Goal: Task Accomplishment & Management: Use online tool/utility

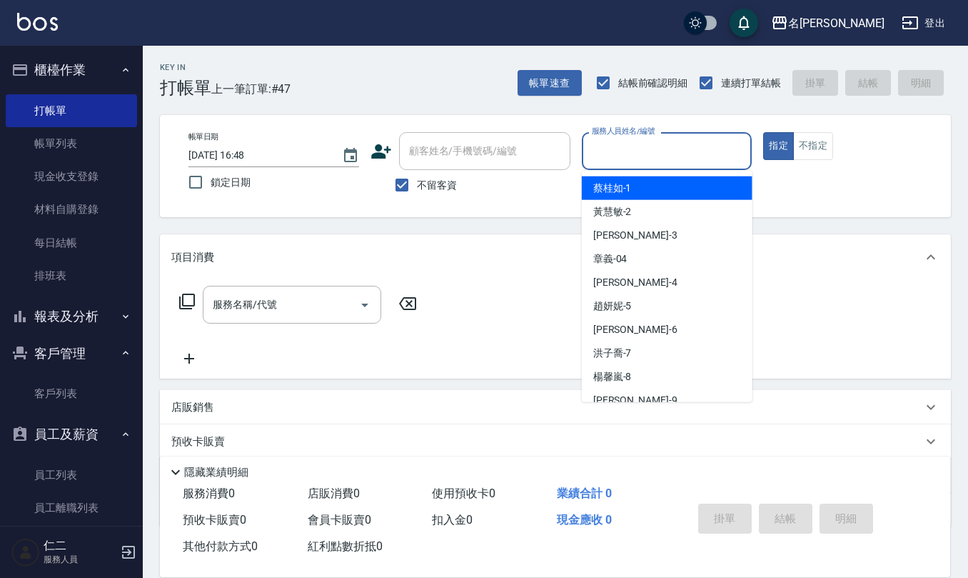
click at [620, 161] on input "服務人員姓名/編號" at bounding box center [667, 151] width 158 height 25
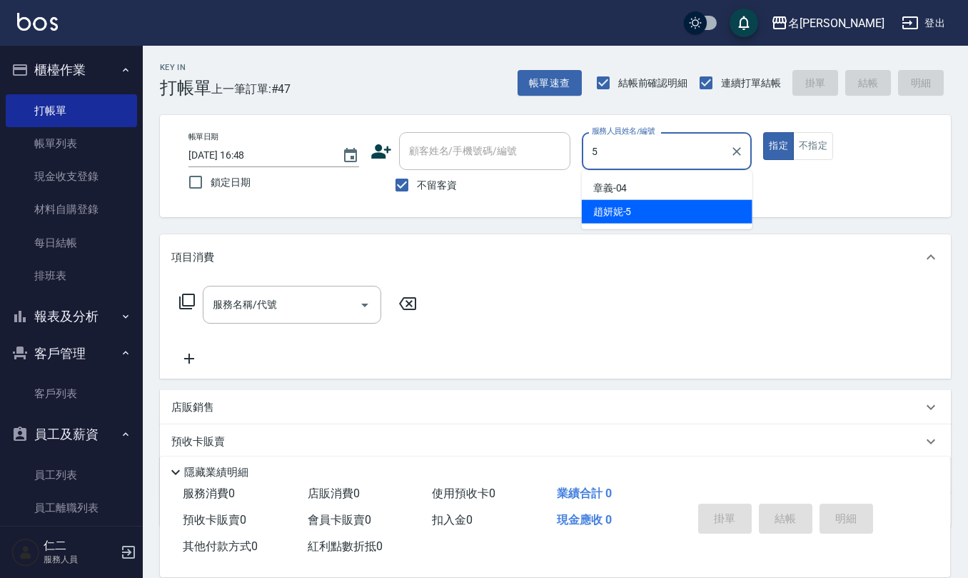
type input "[PERSON_NAME]5"
type button "true"
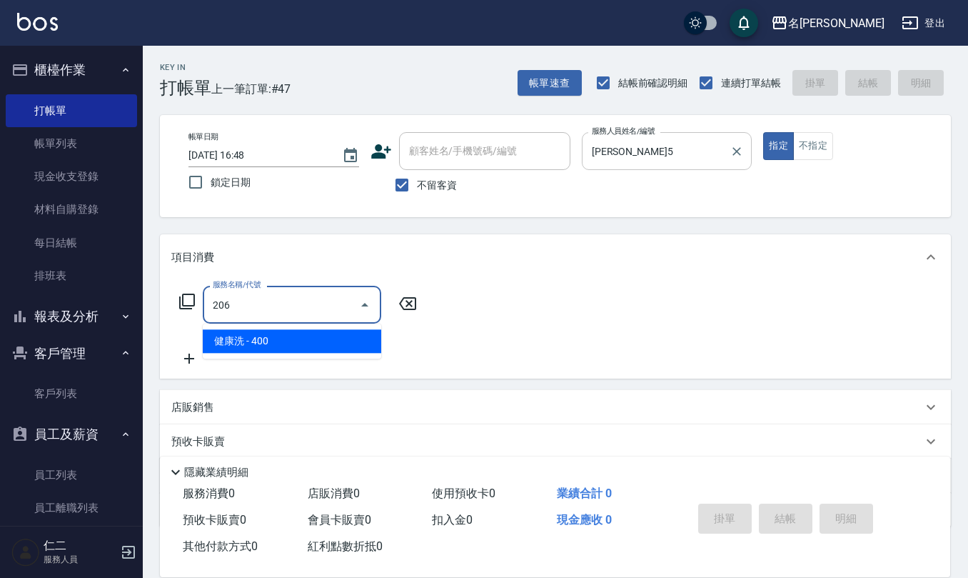
type input "健康洗(206)"
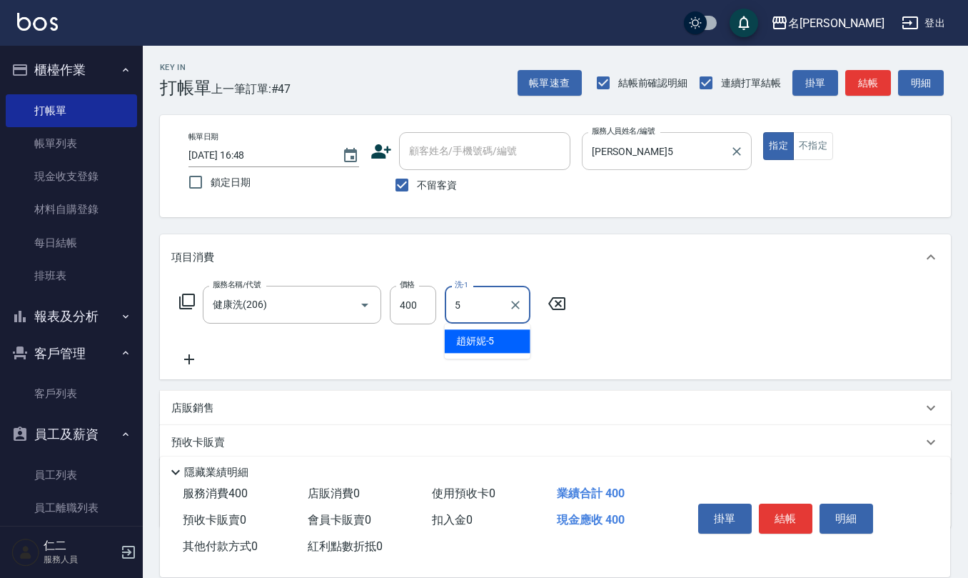
type input "[PERSON_NAME]5"
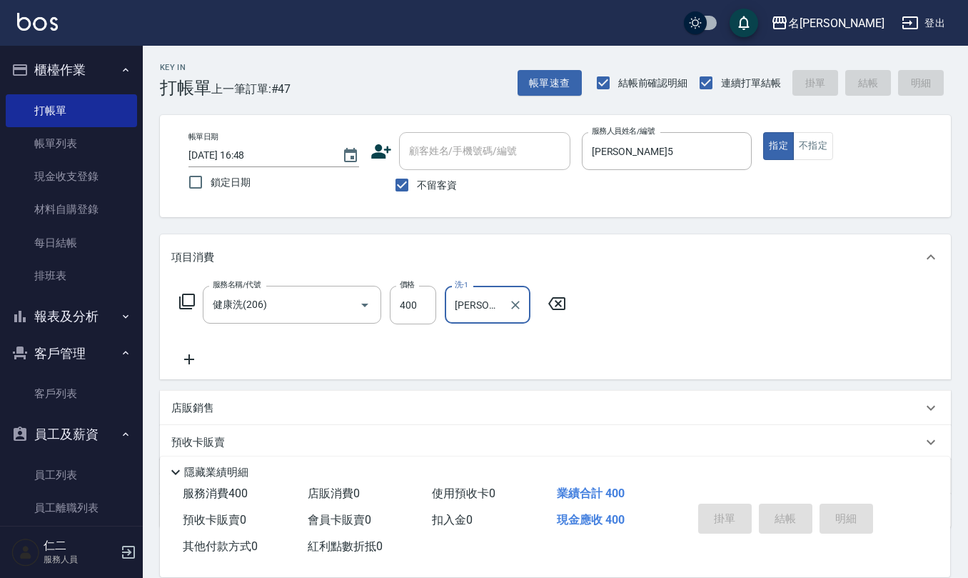
type input "[DATE] 17:26"
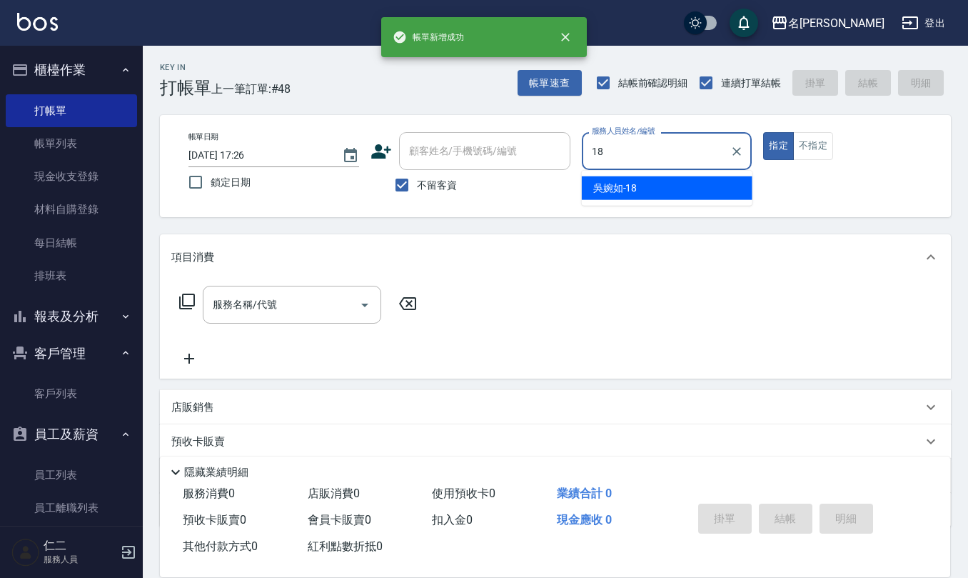
type input "[PERSON_NAME]-18"
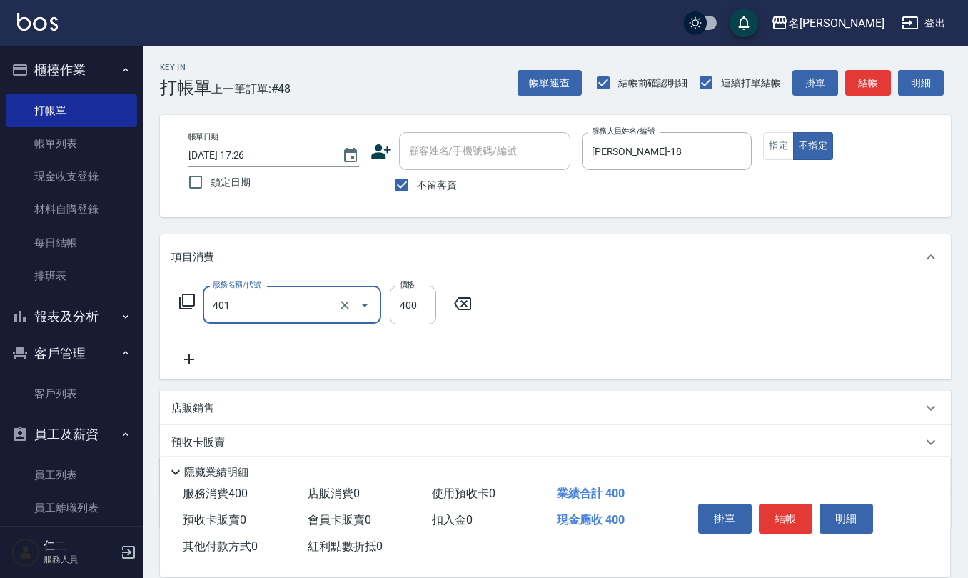
type input "剪髮(401)"
type input "200"
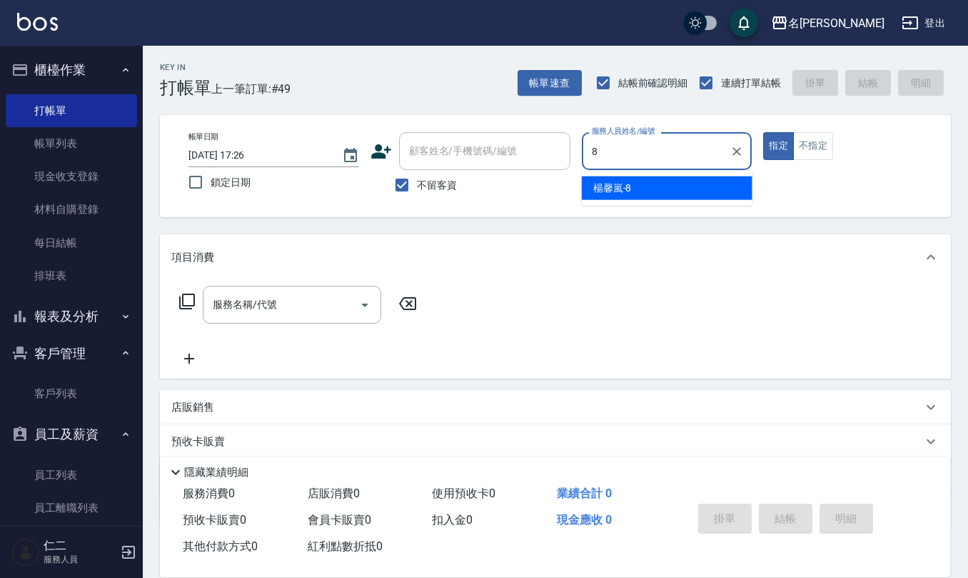
type input "[PERSON_NAME]-8"
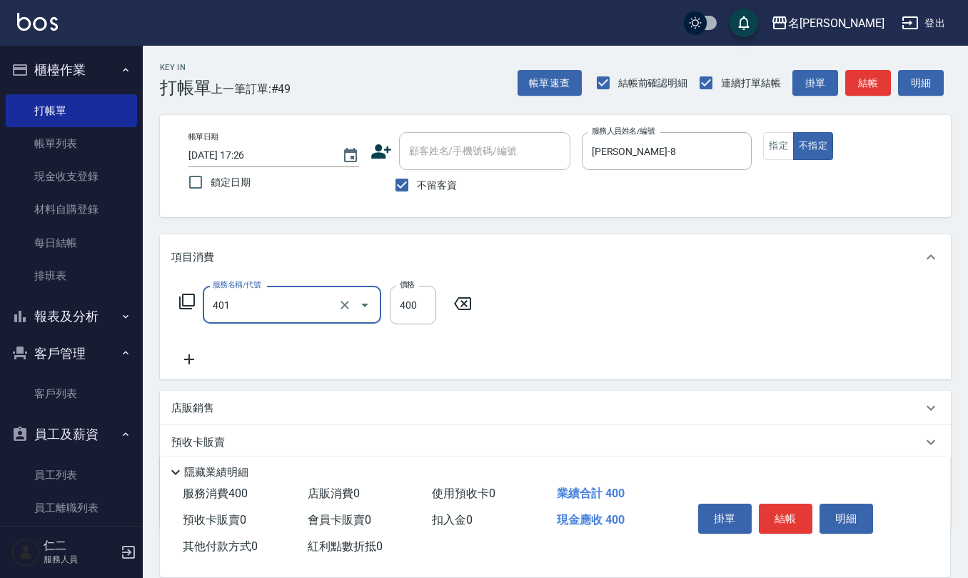
type input "剪髮(401)"
type input "150"
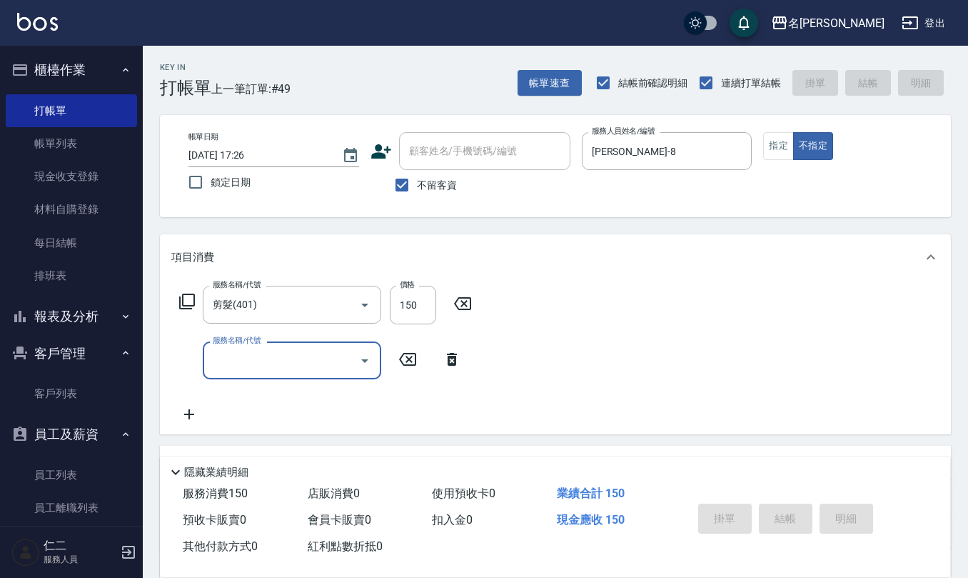
type input "[DATE] 17:27"
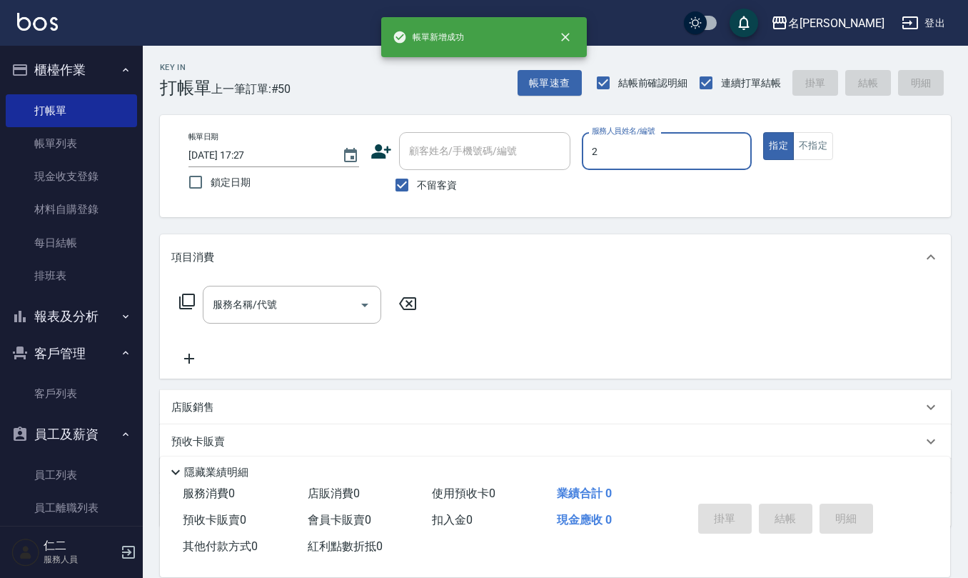
type input "[PERSON_NAME]-2"
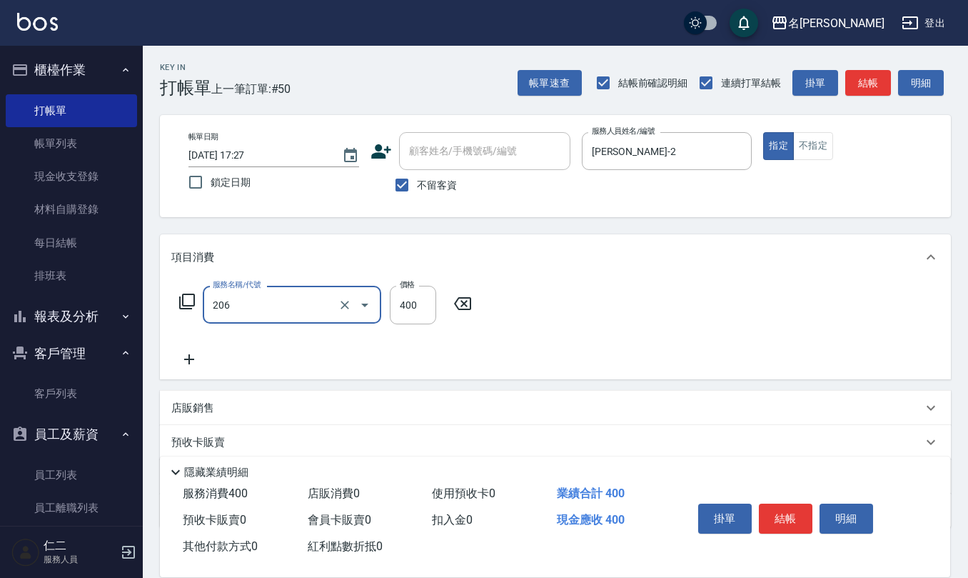
type input "健康洗(206)"
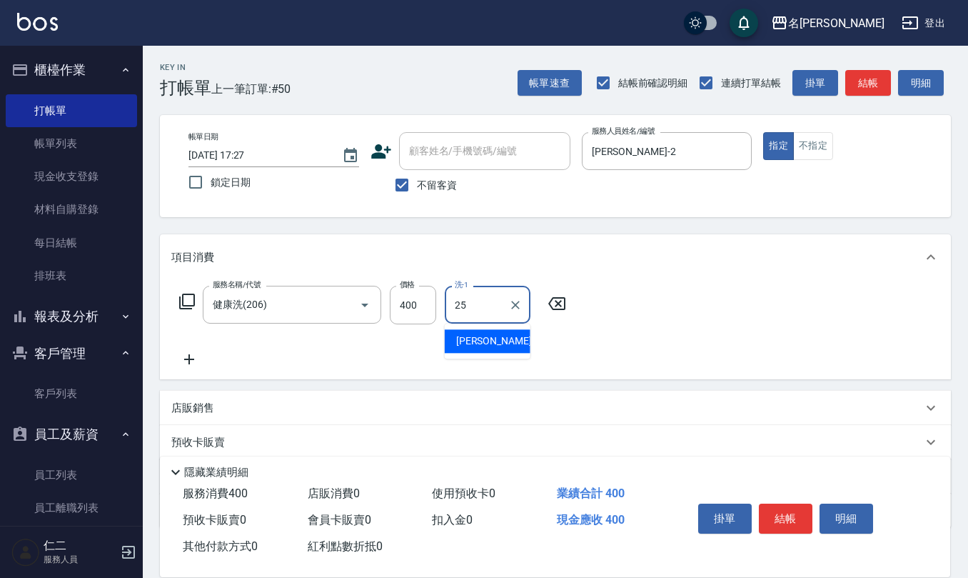
type input "[PERSON_NAME]-25"
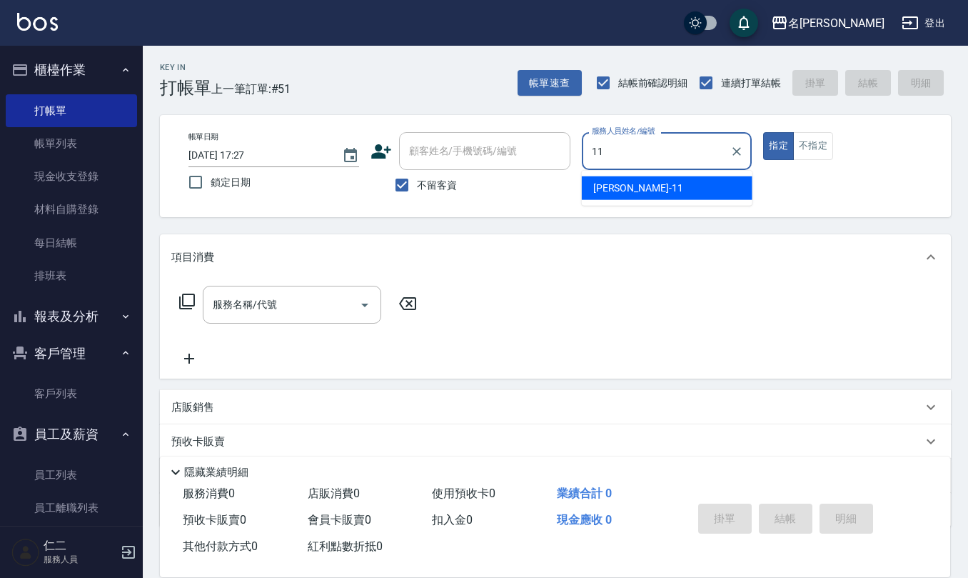
type input "[PERSON_NAME]橙-11"
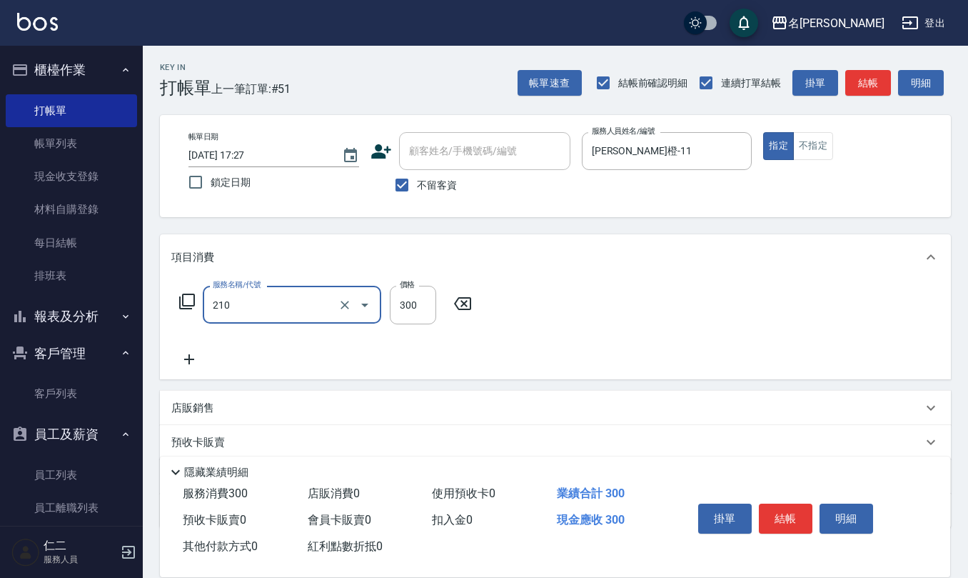
type input "[PERSON_NAME]洗髮精(210)"
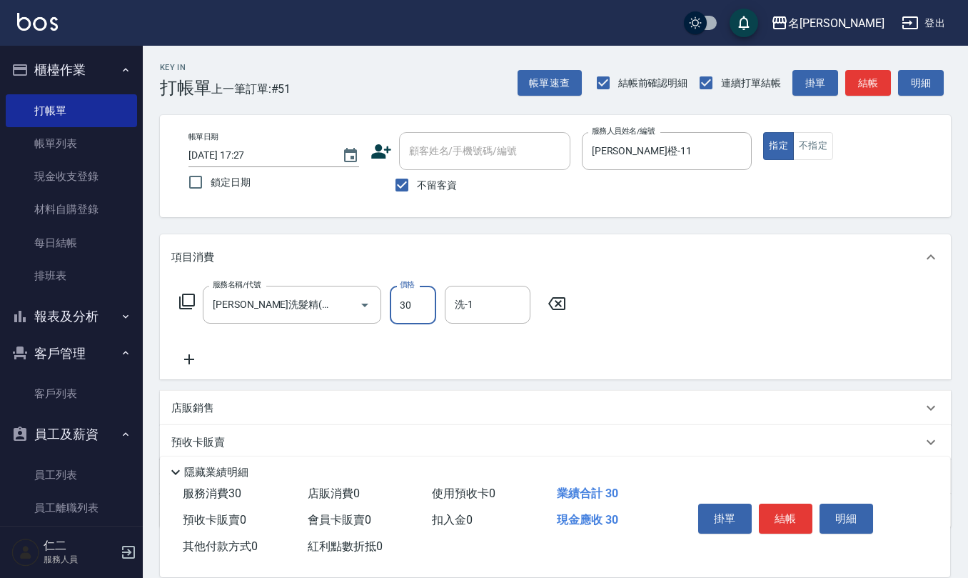
type input "300"
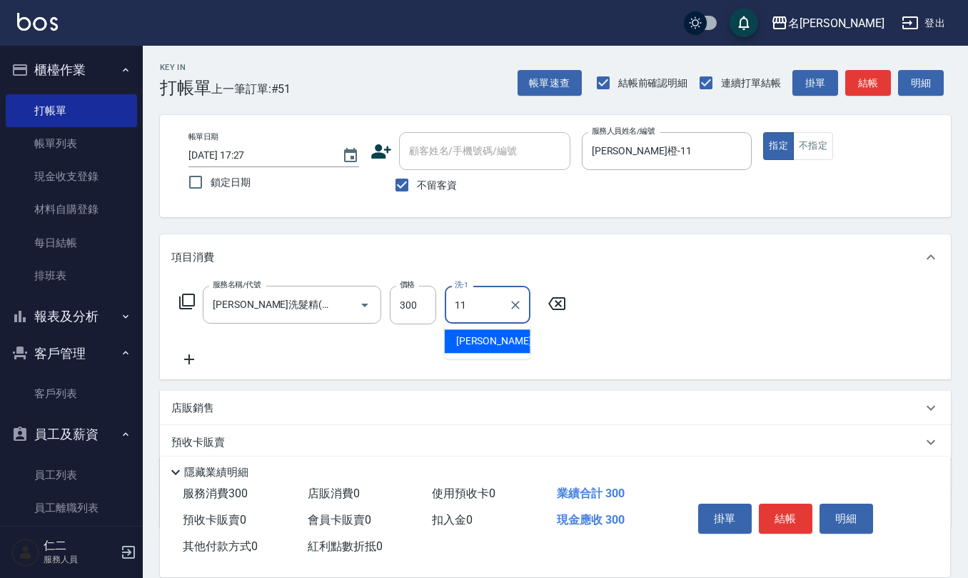
type input "[PERSON_NAME]橙-11"
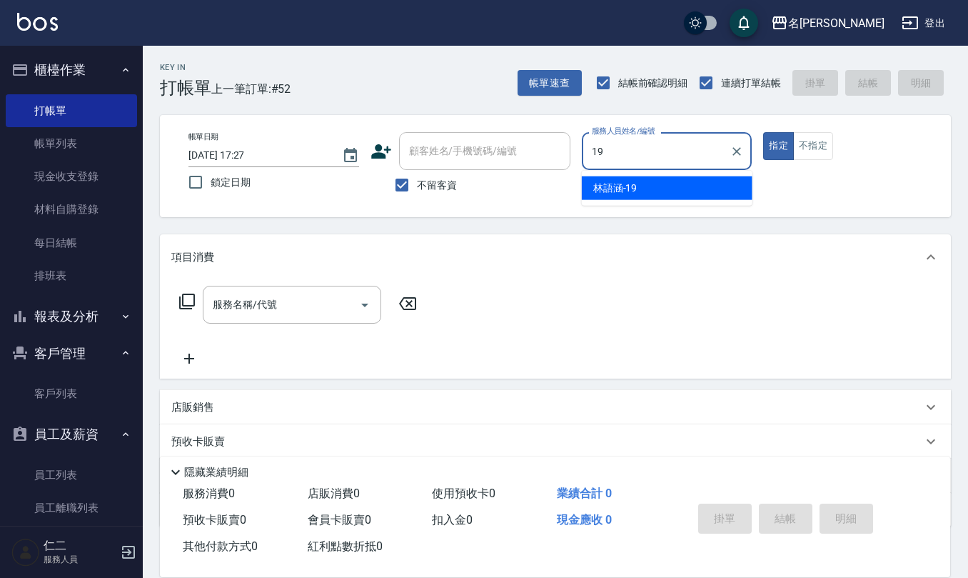
type input "[PERSON_NAME]-19"
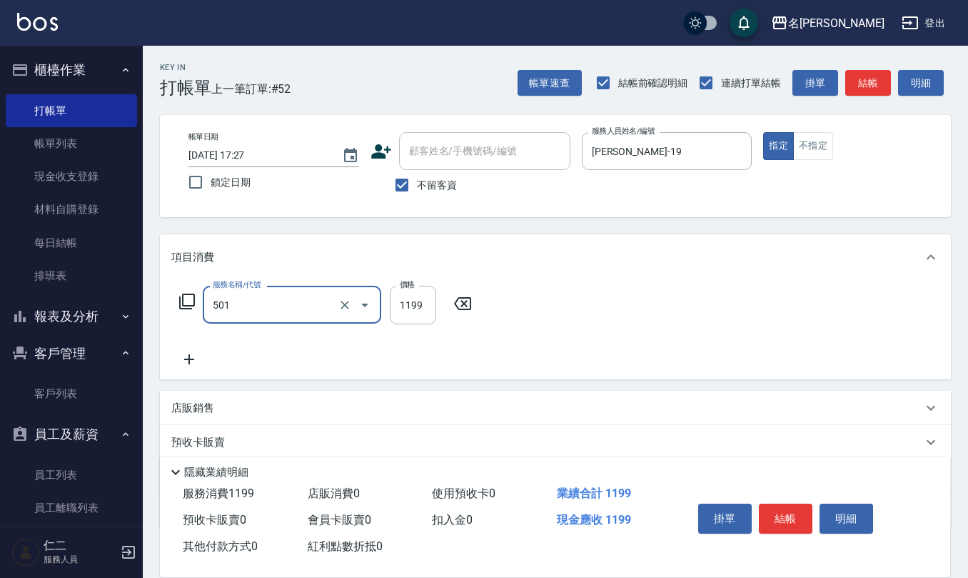
type input "染髮(501)"
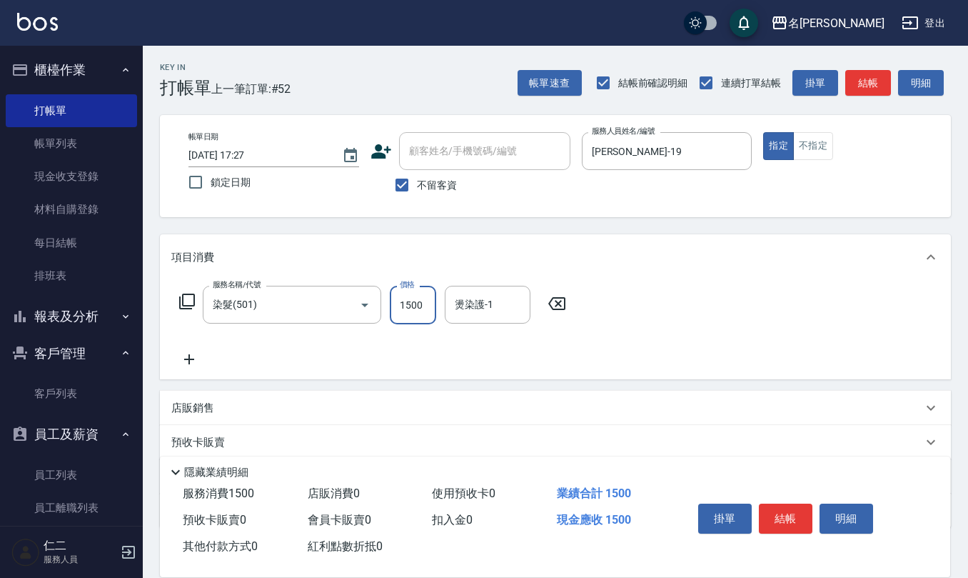
type input "1500"
type input "[PERSON_NAME]-33"
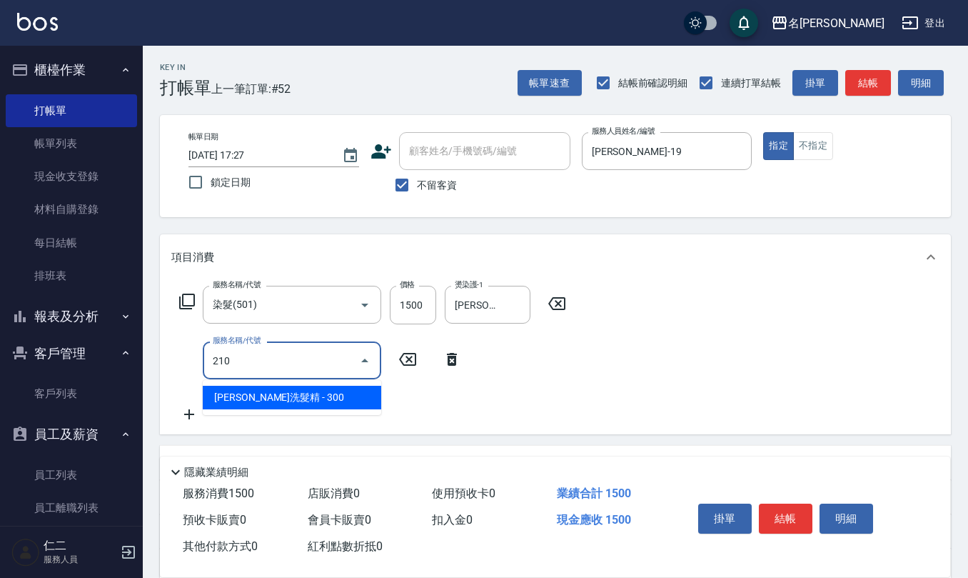
type input "[PERSON_NAME]洗髮精(210)"
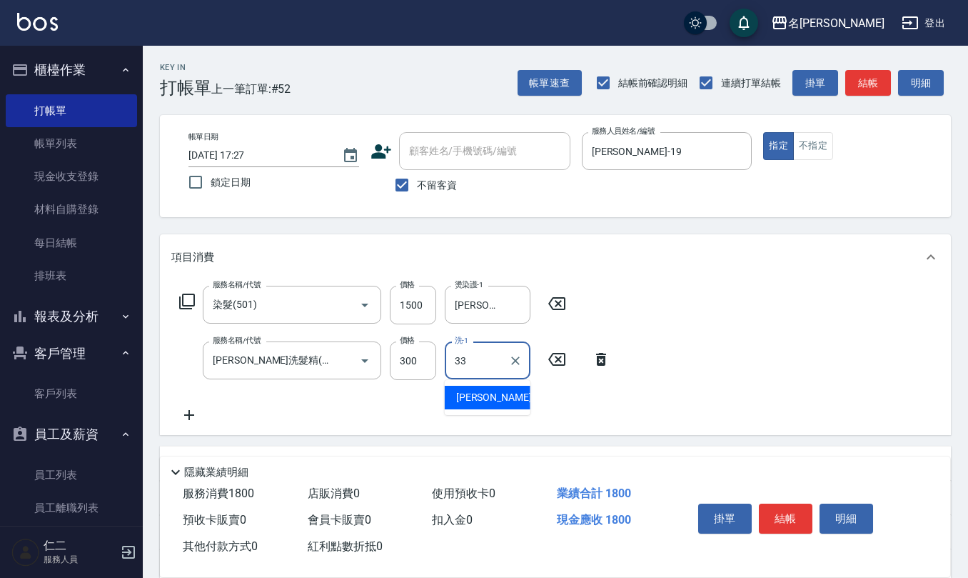
type input "[PERSON_NAME]-33"
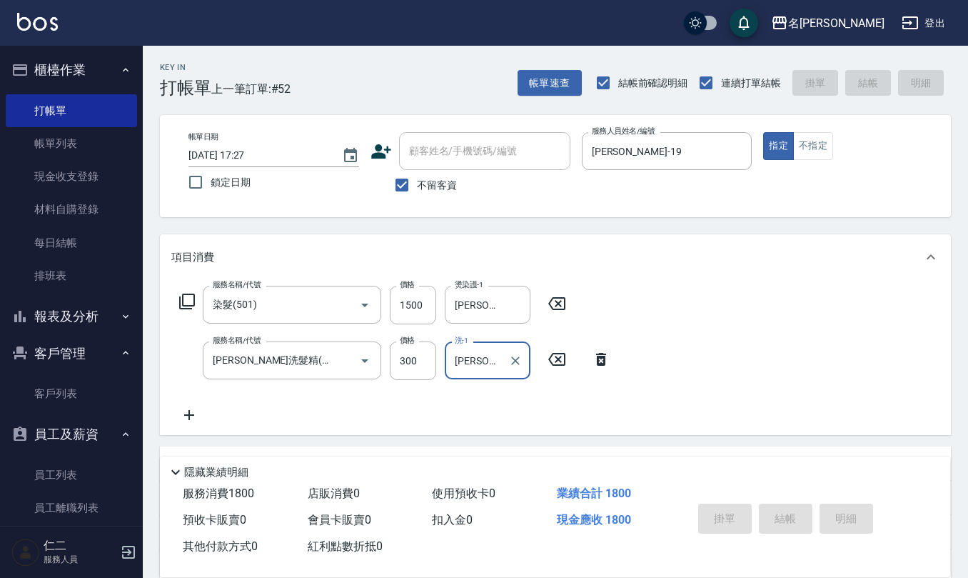
type input "[DATE] 17:32"
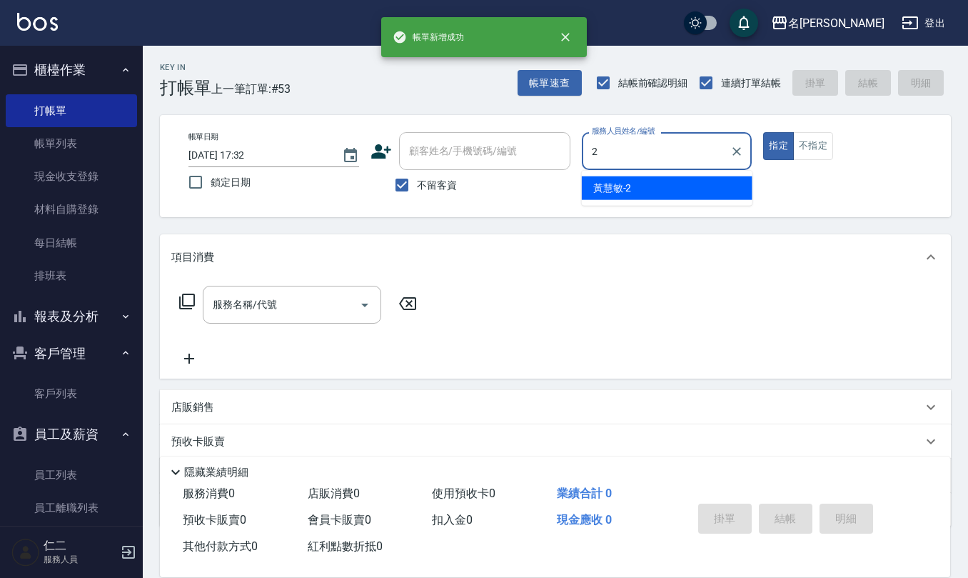
type input "[PERSON_NAME]-2"
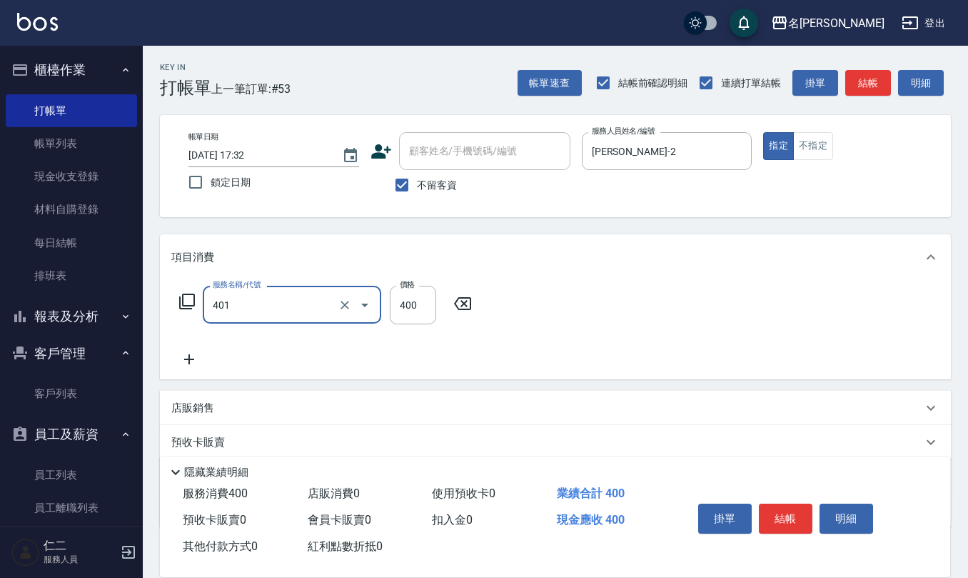
type input "剪髮(401)"
type input "320"
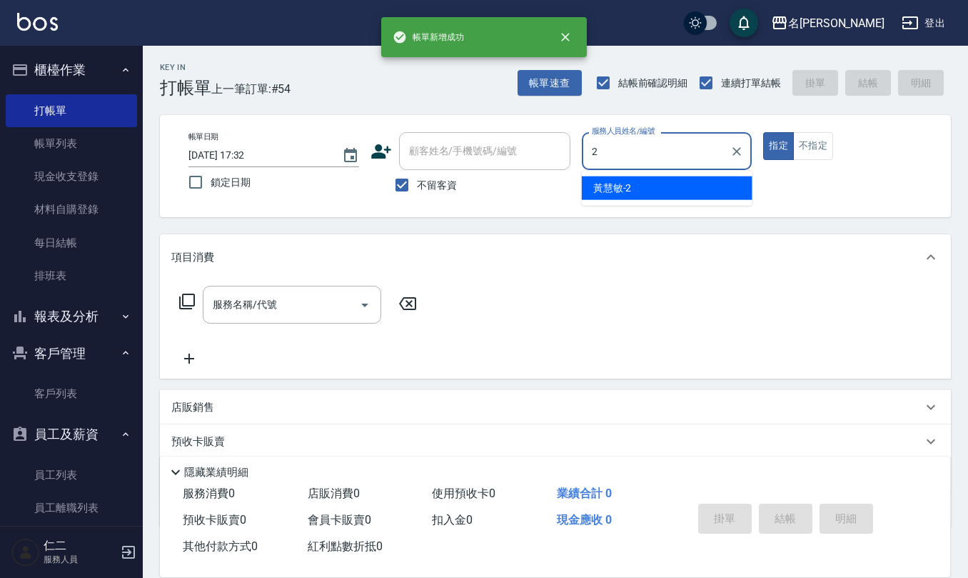
type input "[PERSON_NAME]-2"
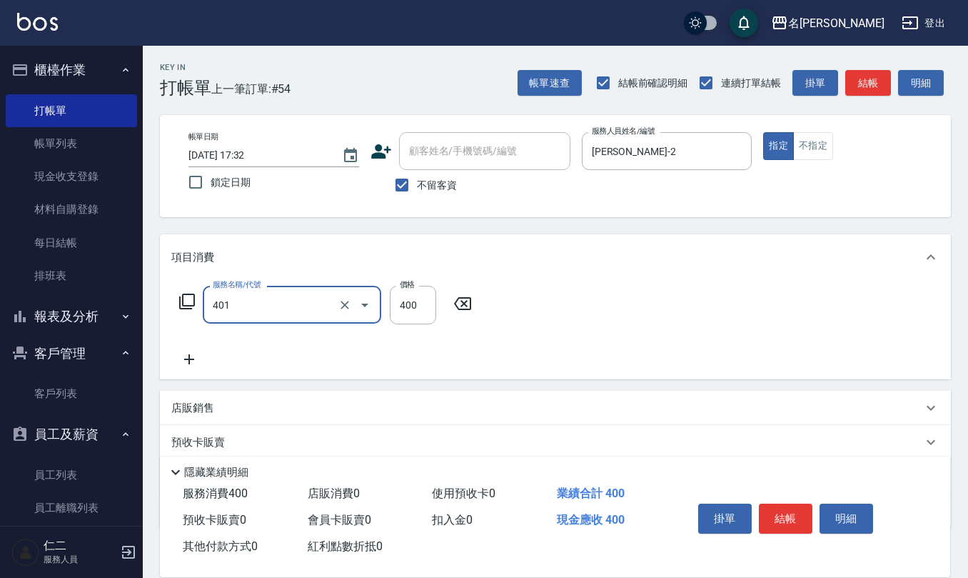
type input "剪髮(401)"
type input "320"
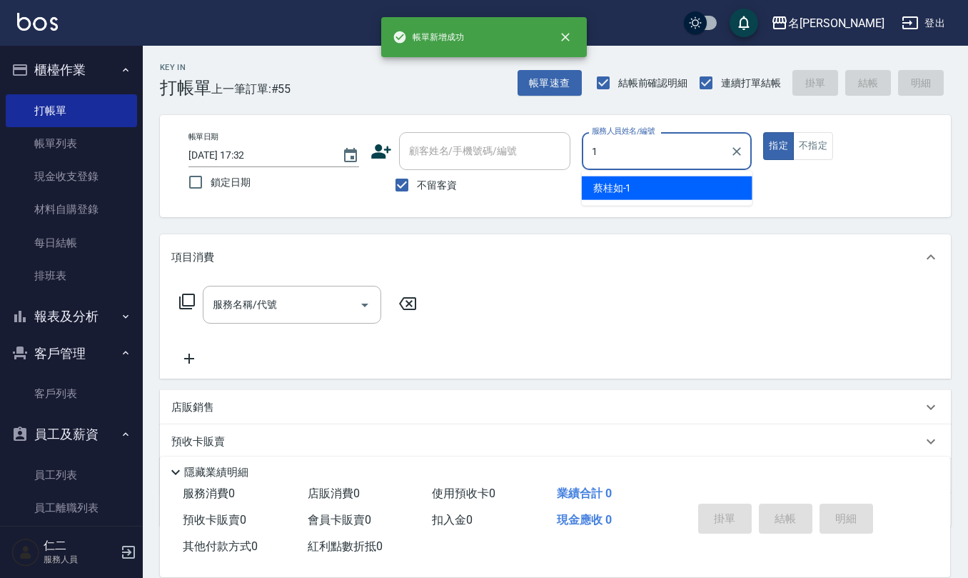
type input "[PERSON_NAME]1"
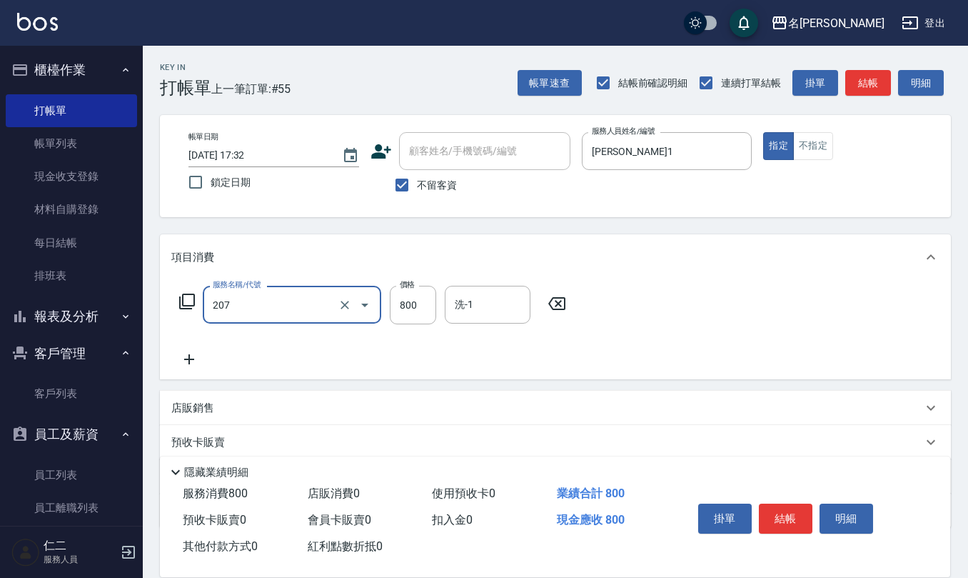
type input "清潔洗(207)"
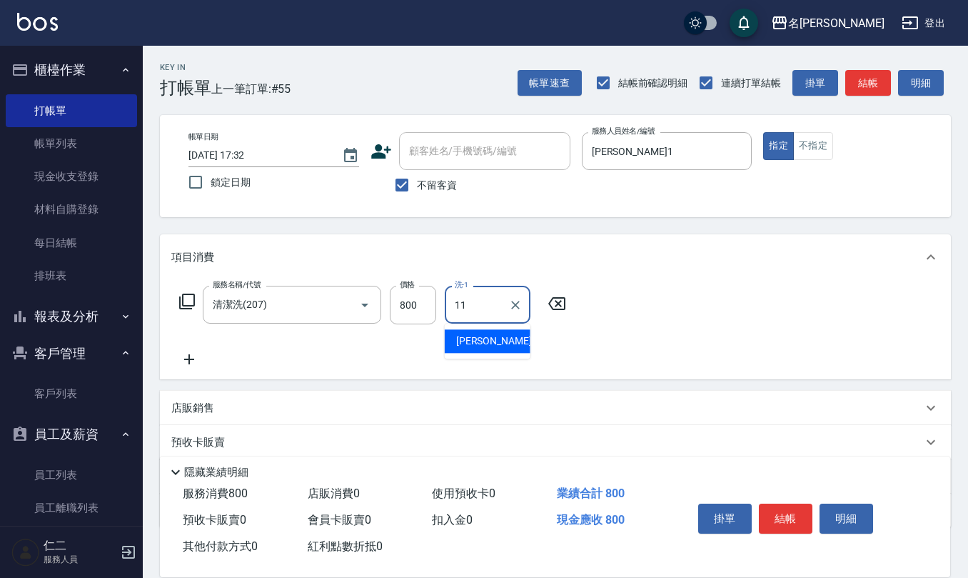
type input "[PERSON_NAME]橙-11"
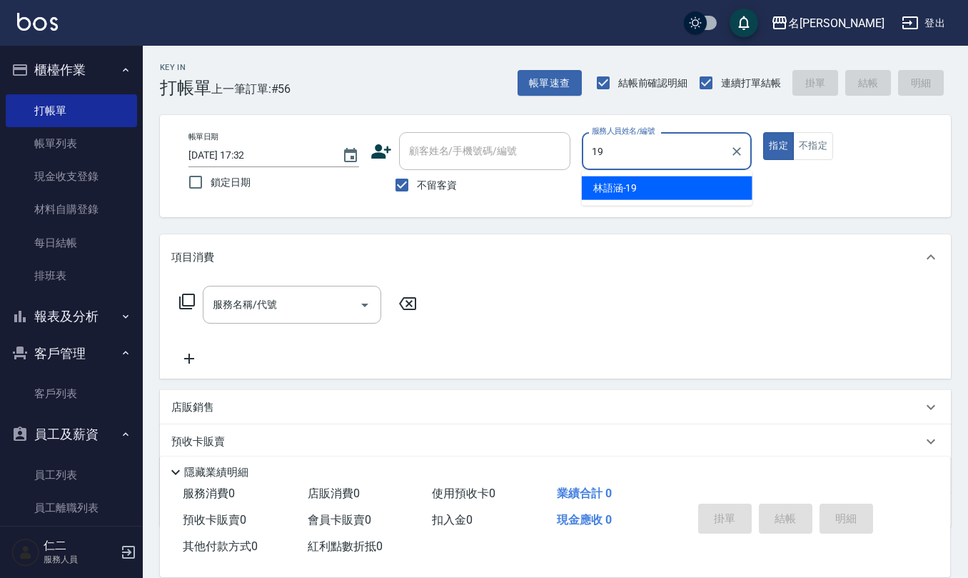
type input "[PERSON_NAME]-19"
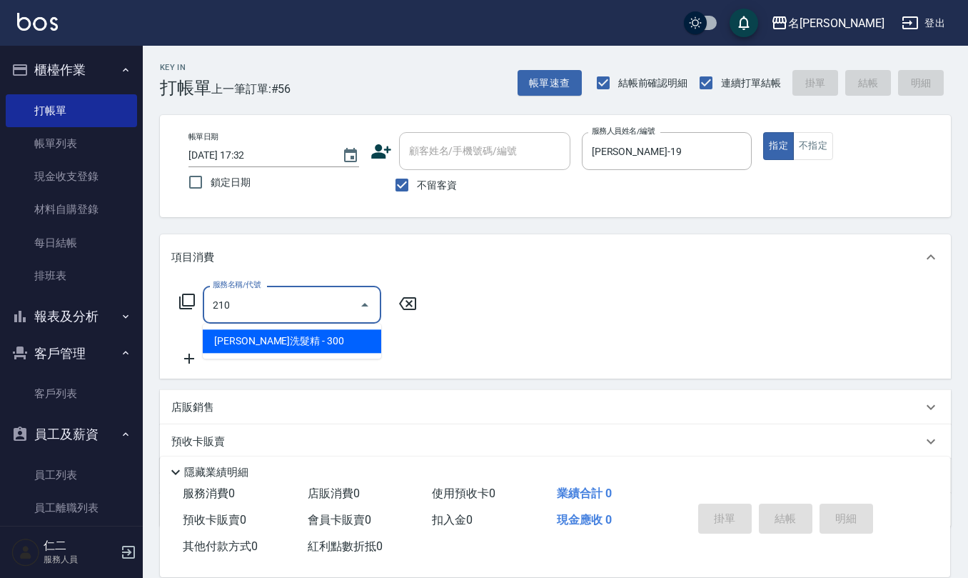
type input "[PERSON_NAME]洗髮精(210)"
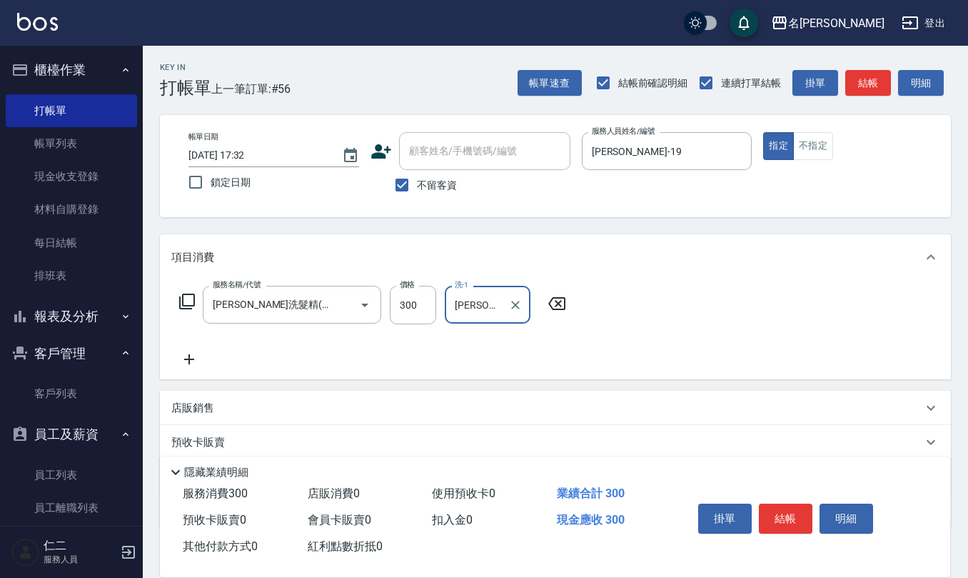
type input "[PERSON_NAME]-32"
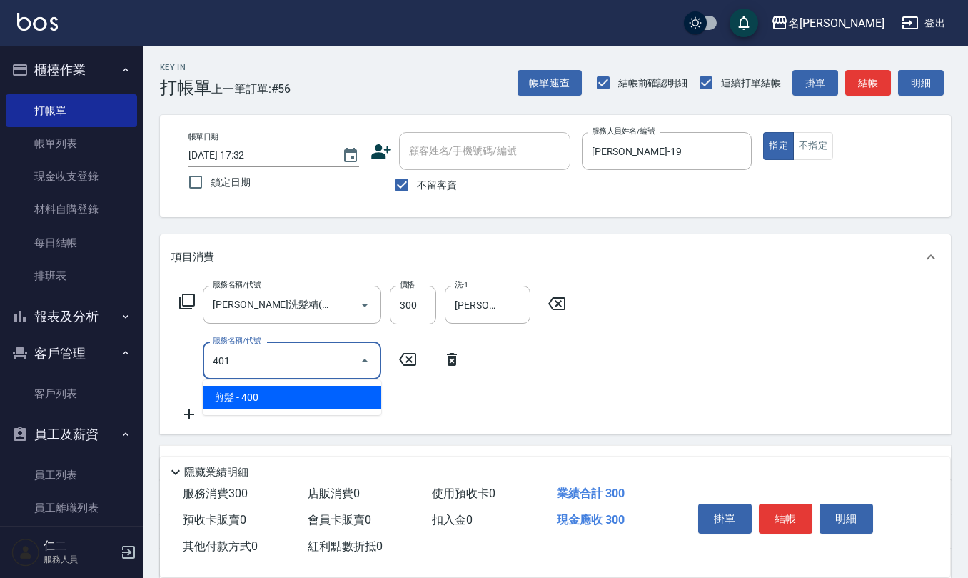
type input "剪髮(401)"
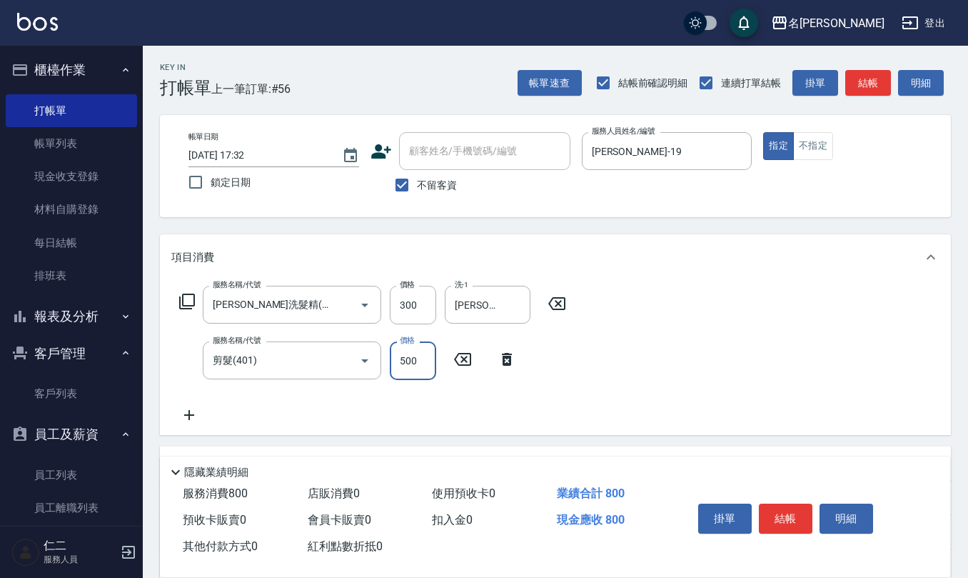
type input "500"
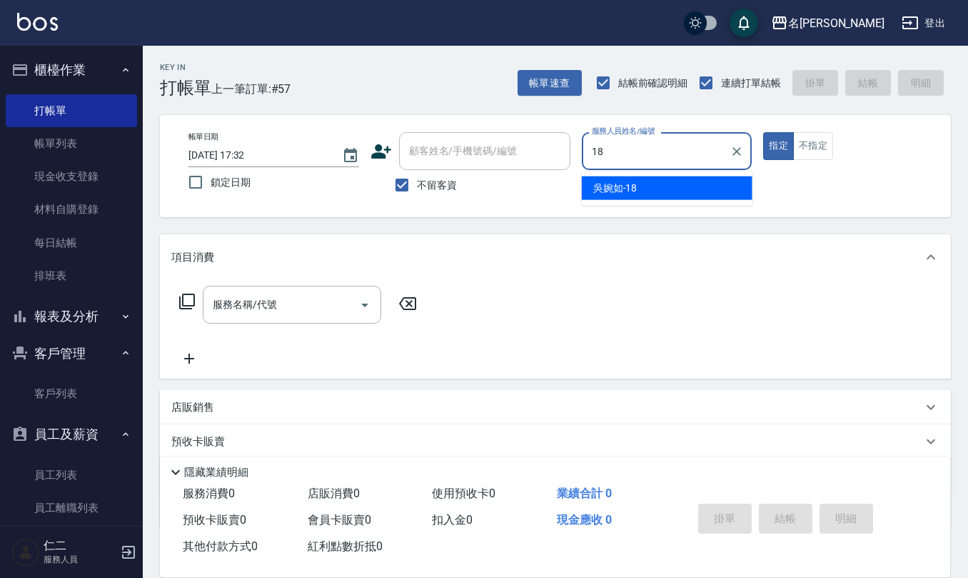
type input "[PERSON_NAME]-18"
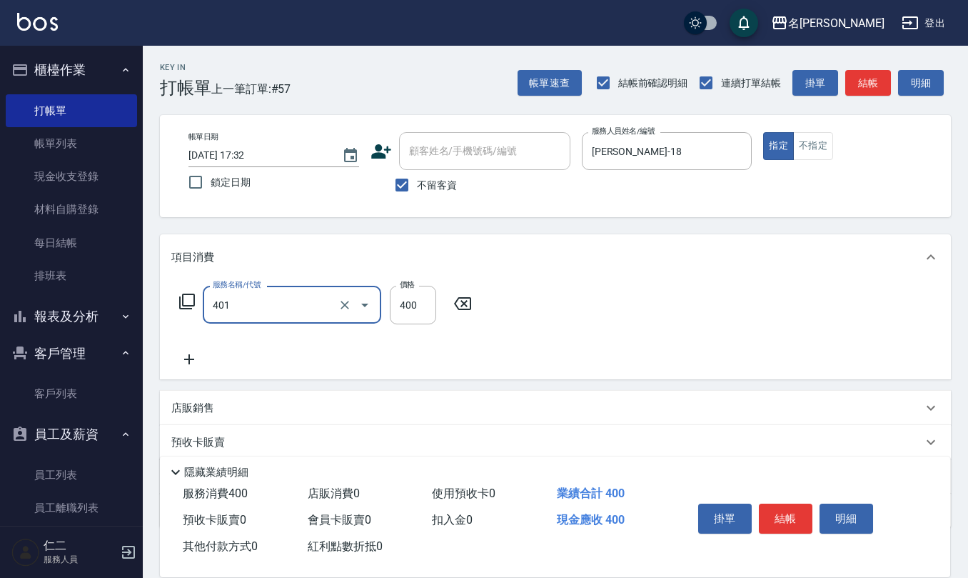
type input "剪髮(401)"
type input "250"
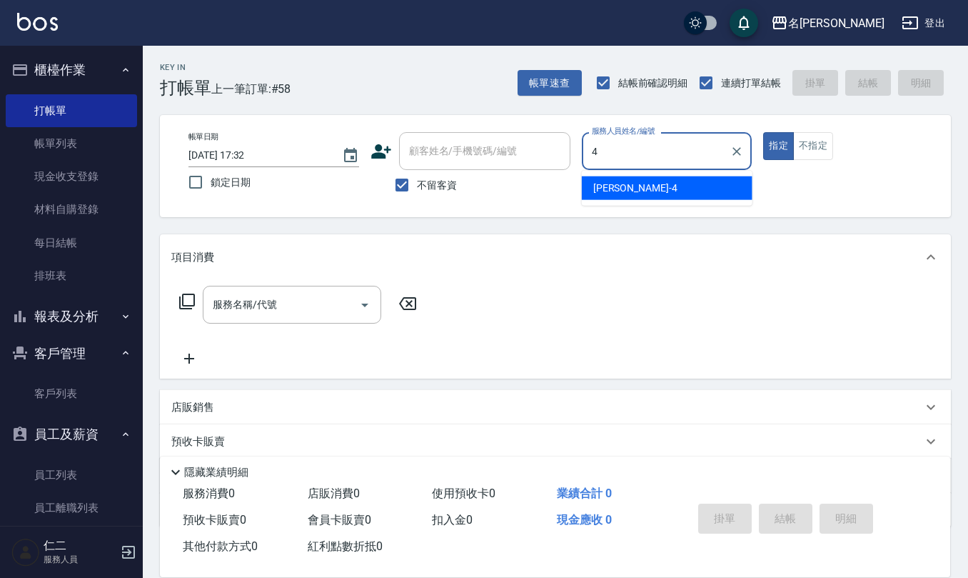
type input "[PERSON_NAME]-4"
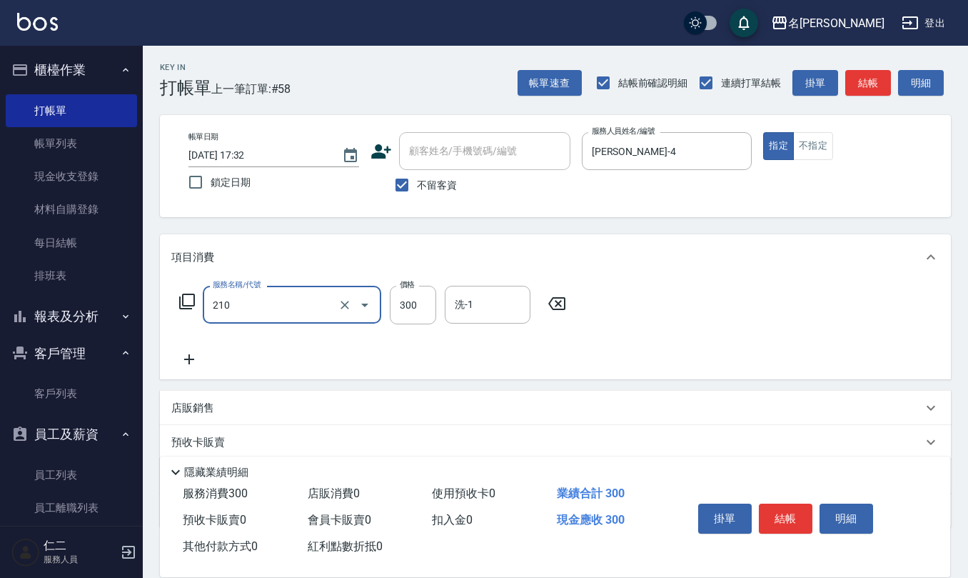
type input "[PERSON_NAME]洗髮精(210)"
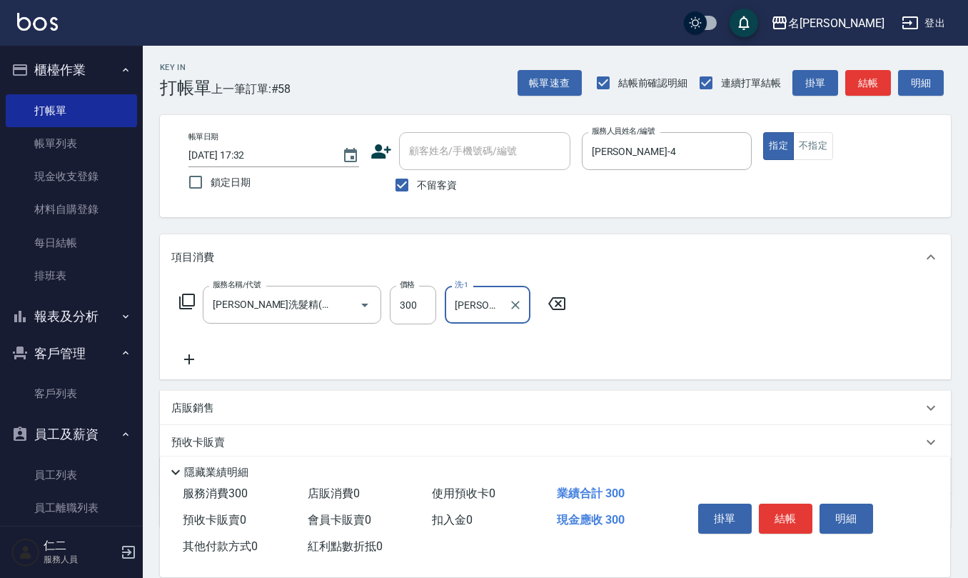
type input "[PERSON_NAME]-25"
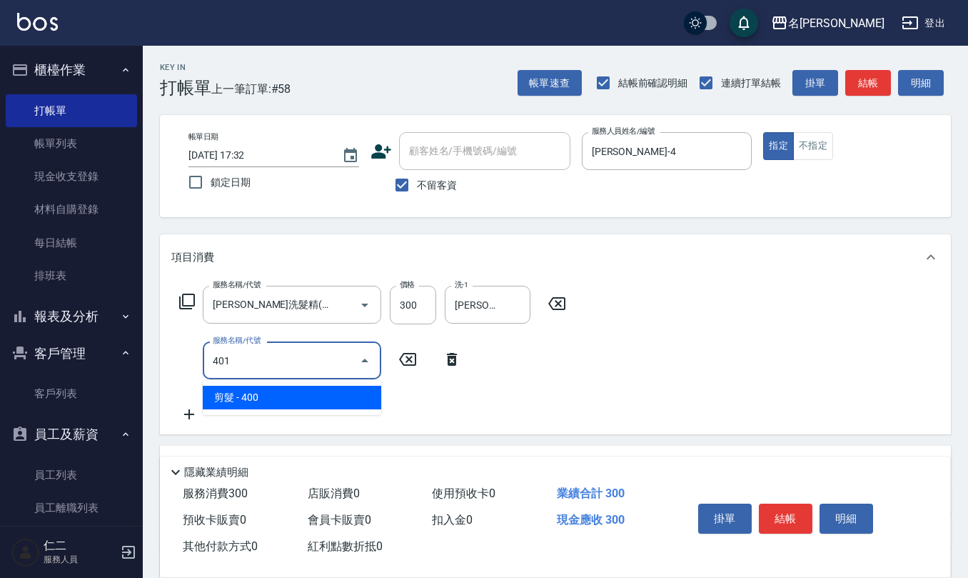
type input "剪髮(401)"
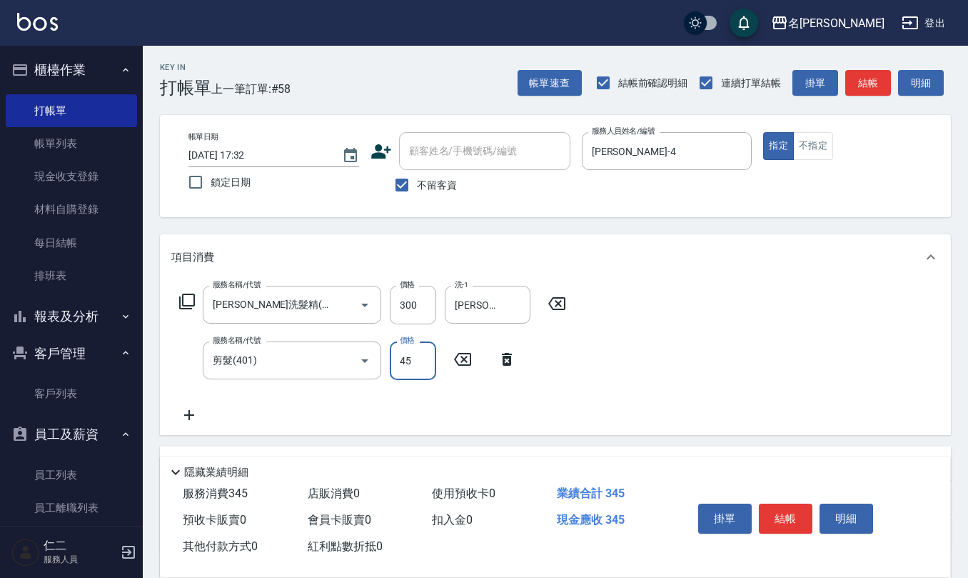
type input "450"
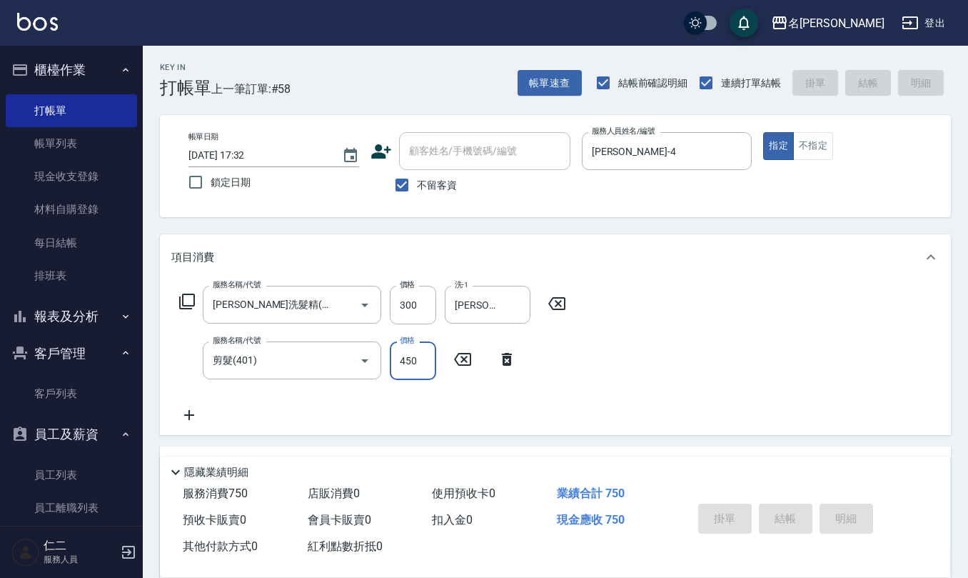
type input "[DATE] 17:33"
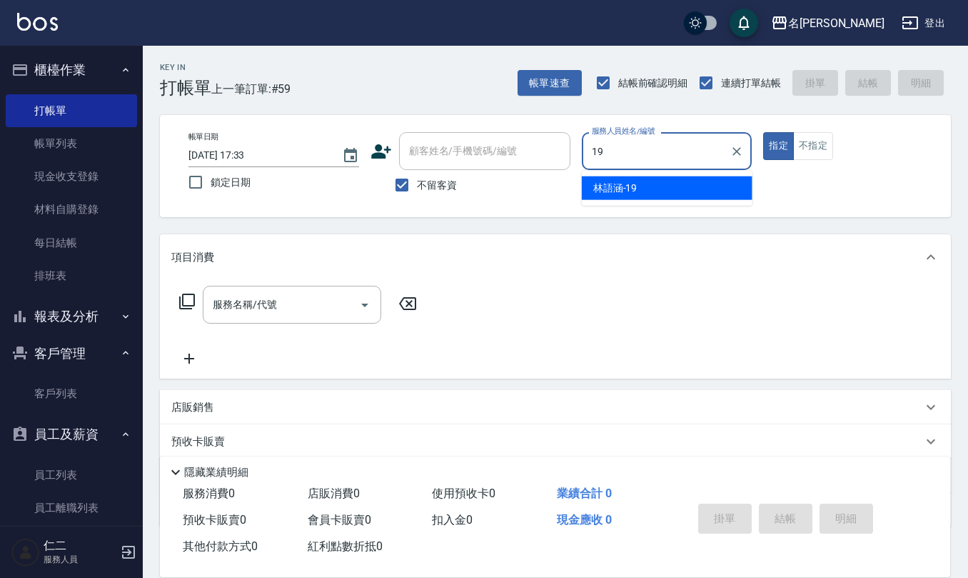
type input "[PERSON_NAME]-19"
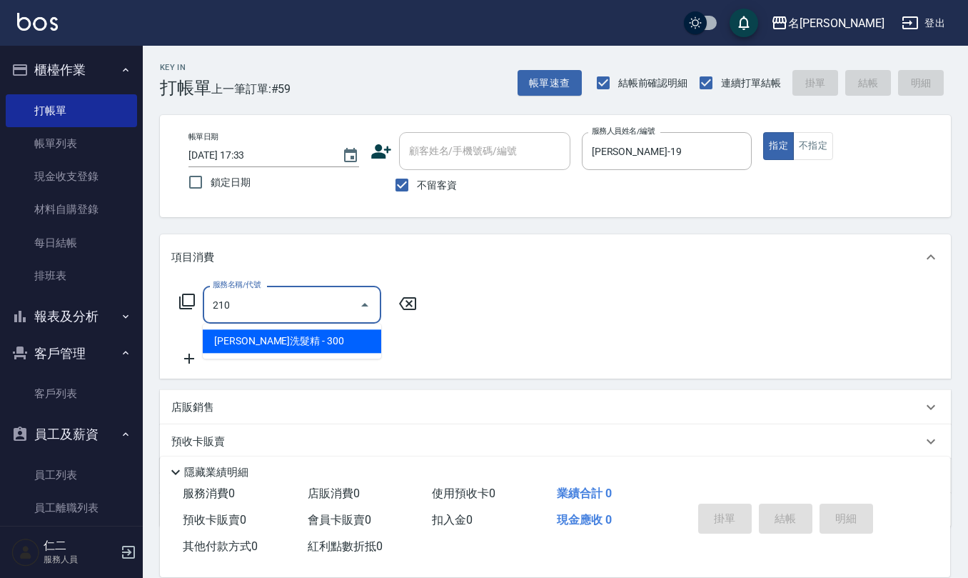
type input "[PERSON_NAME]洗髮精(210)"
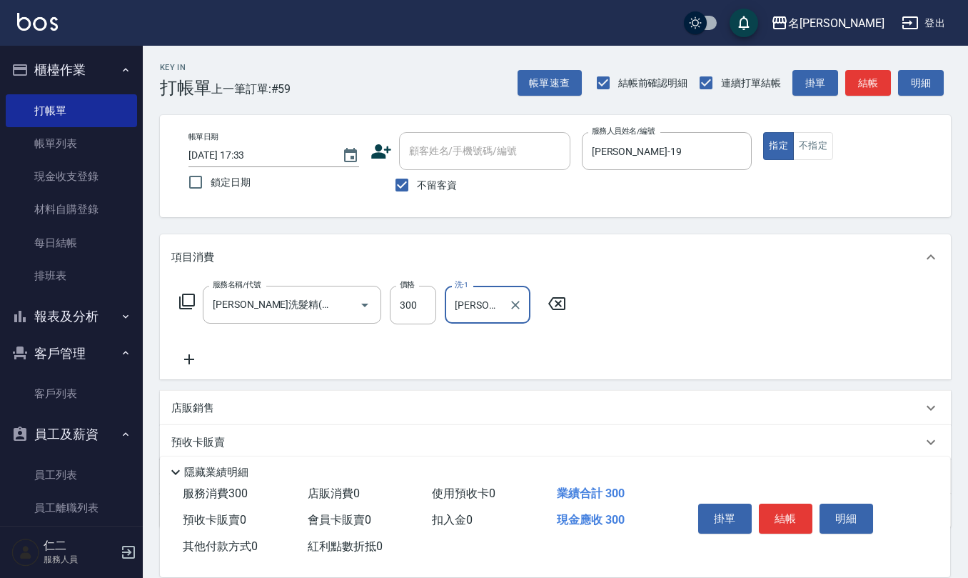
type input "[PERSON_NAME]5"
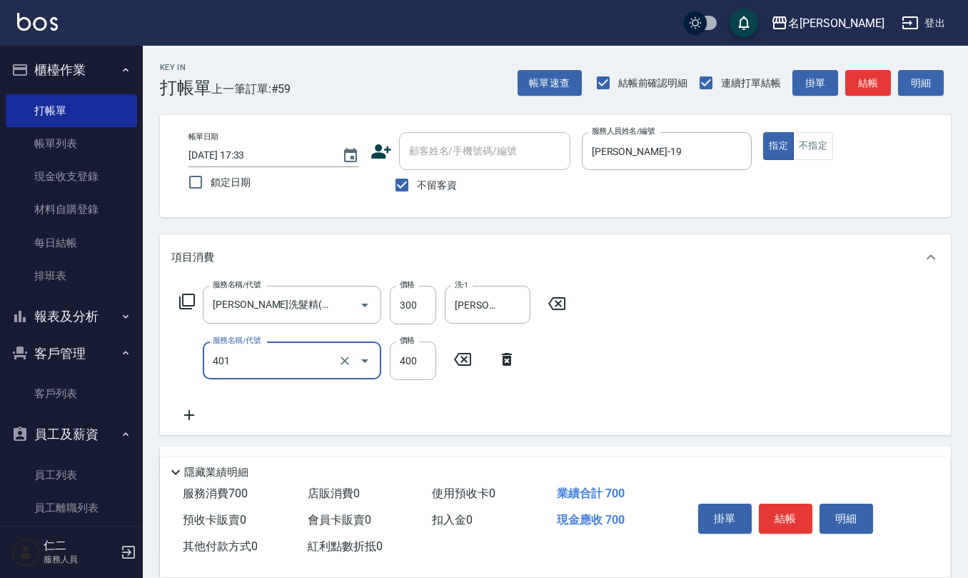
type input "剪髮(401)"
type input "500"
